Goal: Information Seeking & Learning: Learn about a topic

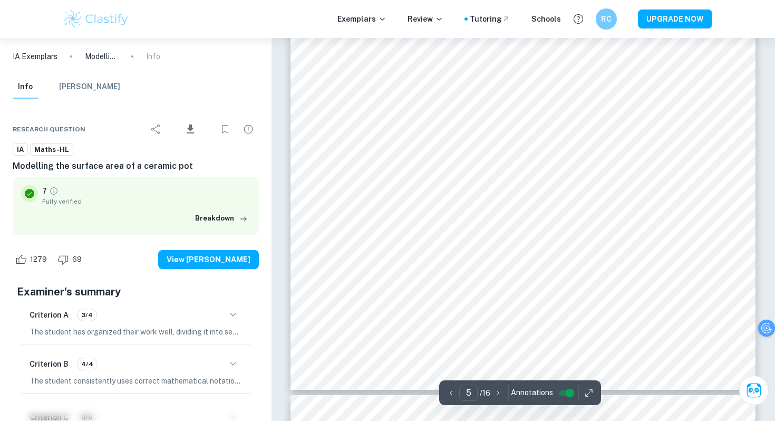
scroll to position [2973, 0]
click at [100, 32] on div "Exemplars Review Tutoring Schools RC UPGRADE NOW" at bounding box center [387, 19] width 775 height 38
click at [105, 17] on img at bounding box center [96, 18] width 67 height 21
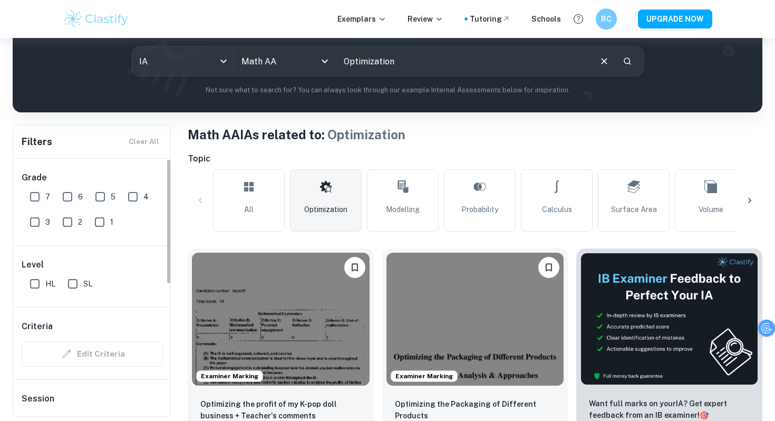
click at [99, 223] on input "1" at bounding box center [99, 221] width 21 height 21
checkbox input "true"
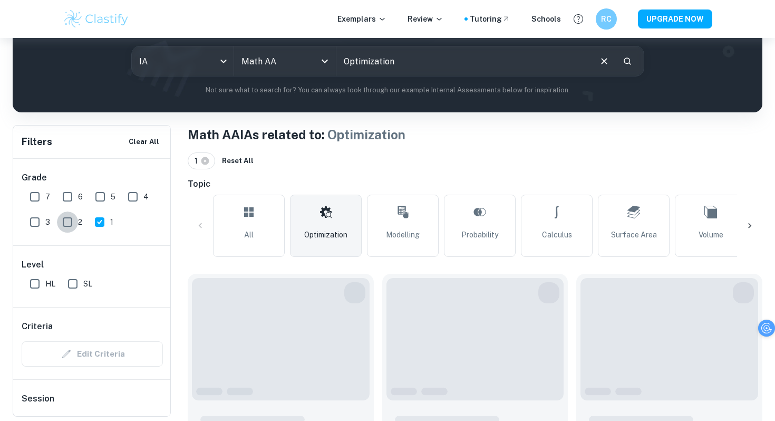
click at [65, 227] on input "2" at bounding box center [67, 221] width 21 height 21
checkbox input "true"
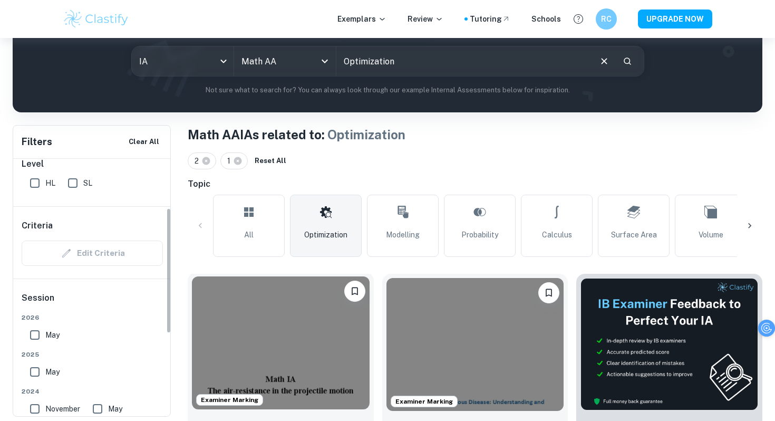
scroll to position [193, 0]
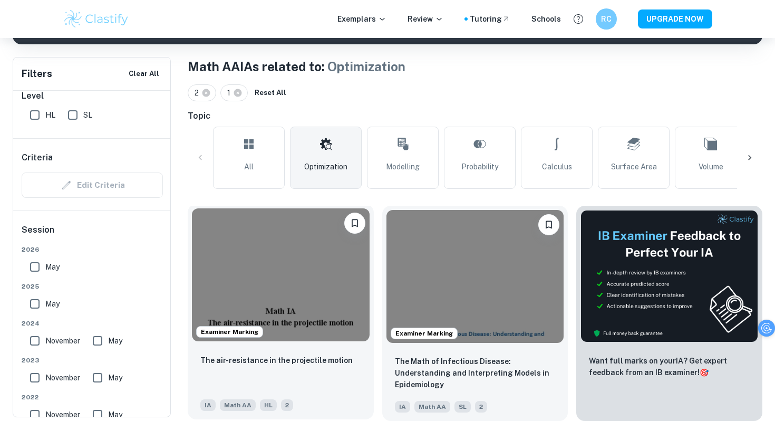
click at [278, 298] on img at bounding box center [281, 274] width 178 height 133
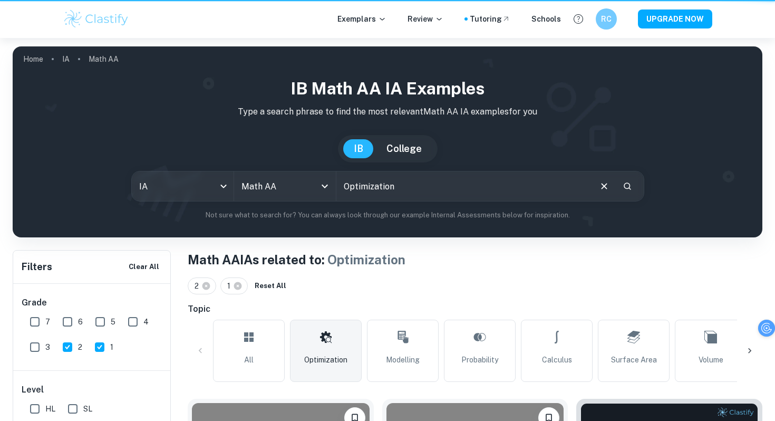
scroll to position [193, 0]
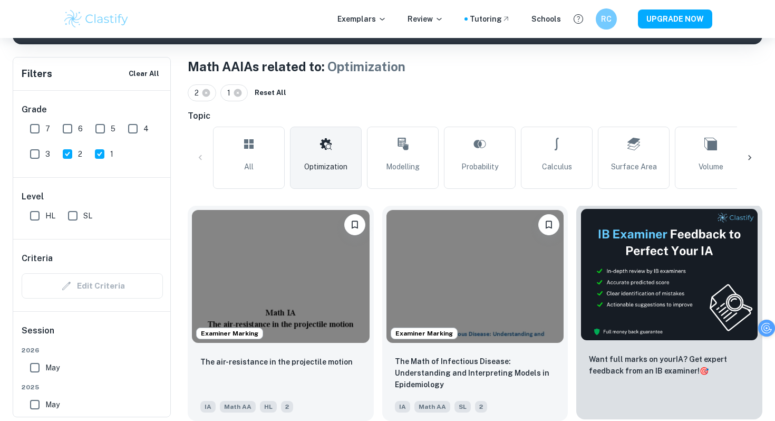
click at [578, 332] on div at bounding box center [669, 274] width 186 height 141
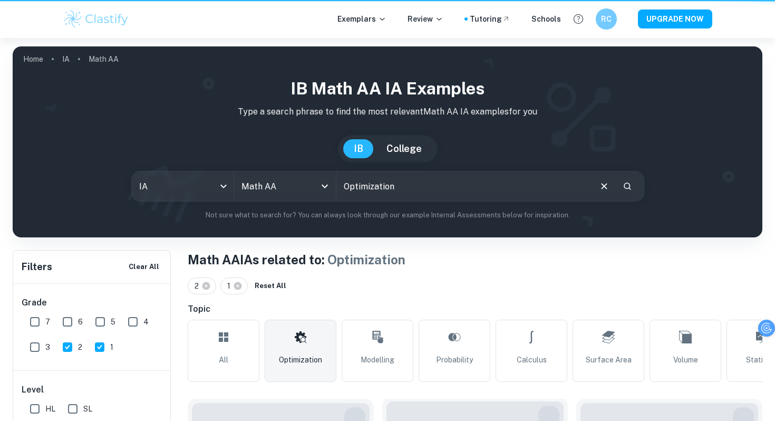
scroll to position [193, 0]
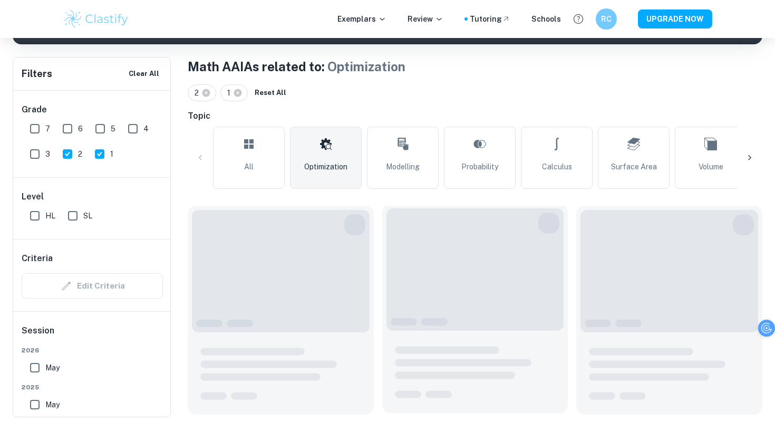
click at [477, 326] on span at bounding box center [475, 269] width 178 height 122
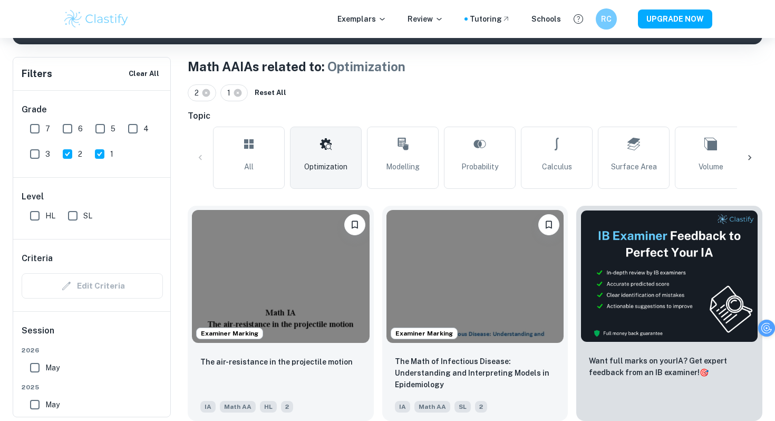
click at [477, 326] on img at bounding box center [475, 276] width 178 height 133
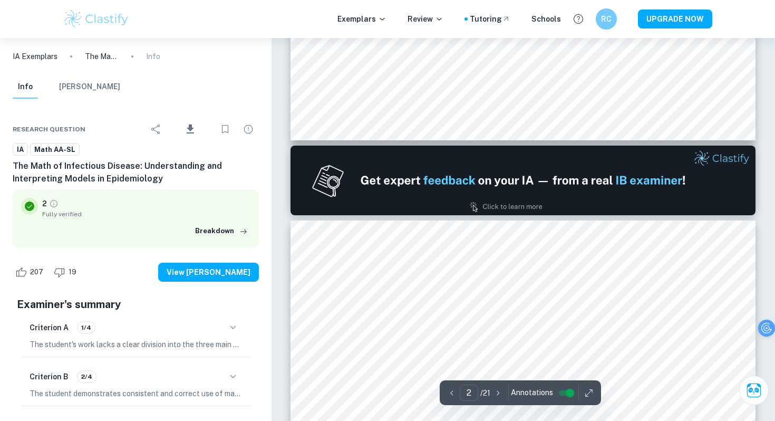
type input "1"
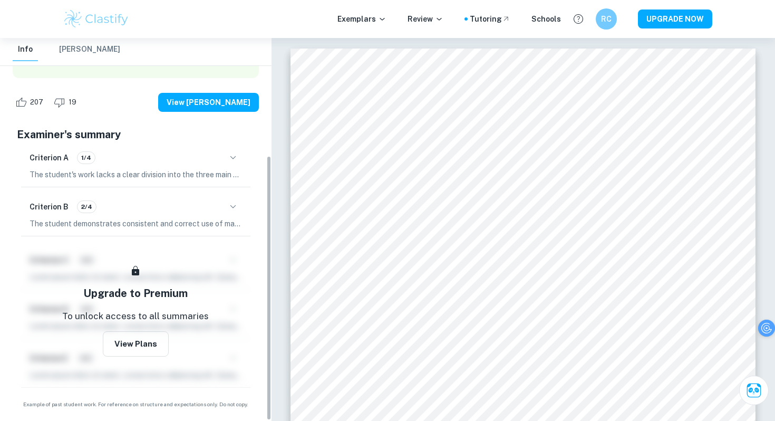
scroll to position [170, 0]
